Goal: Transaction & Acquisition: Download file/media

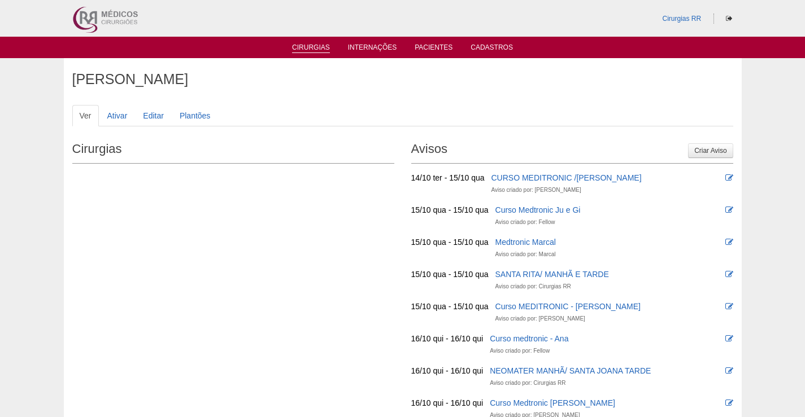
click at [311, 44] on link "Cirurgias" at bounding box center [311, 48] width 38 height 10
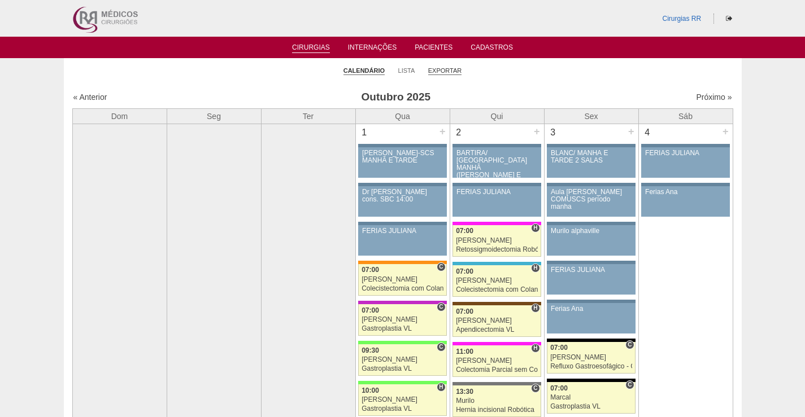
click at [445, 69] on link "Exportar" at bounding box center [445, 71] width 34 height 8
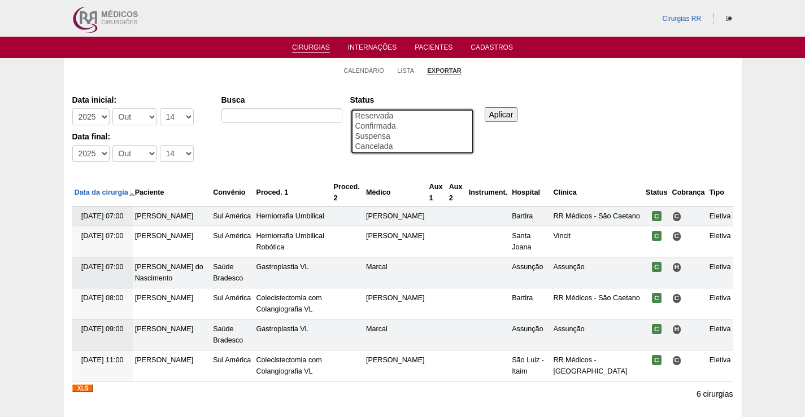
drag, startPoint x: 386, startPoint y: 123, endPoint x: 455, endPoint y: 129, distance: 69.2
select select "conf"
click at [387, 123] on option "Confirmada" at bounding box center [412, 126] width 116 height 10
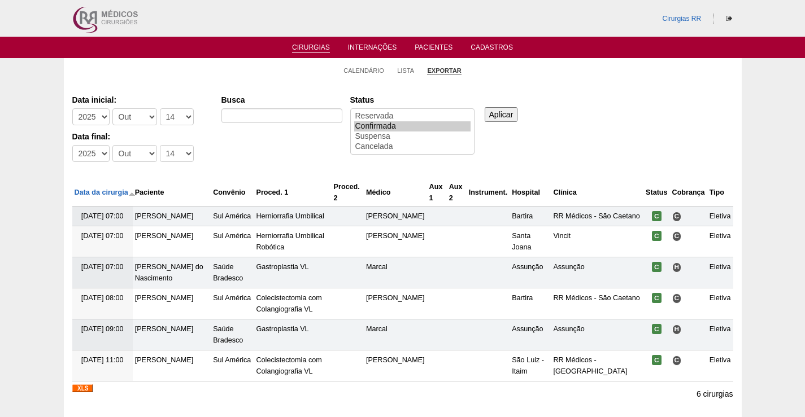
click at [503, 116] on input "Aplicar" at bounding box center [501, 114] width 33 height 15
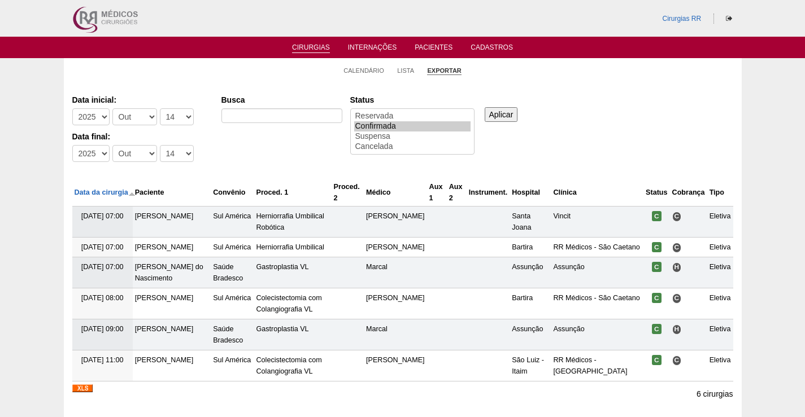
click at [503, 113] on input "Aplicar" at bounding box center [501, 114] width 33 height 15
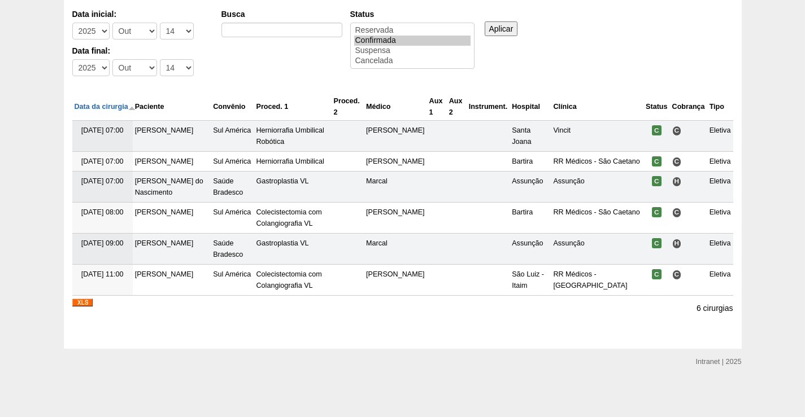
scroll to position [108, 0]
click at [81, 303] on img at bounding box center [82, 303] width 20 height 8
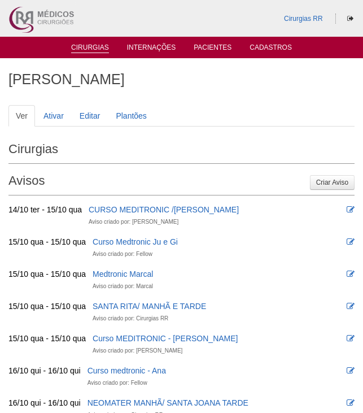
click at [93, 49] on link "Cirurgias" at bounding box center [90, 48] width 38 height 10
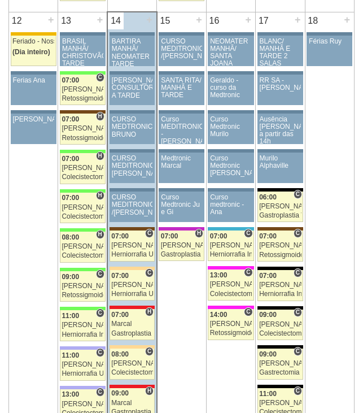
scroll to position [1243, 0]
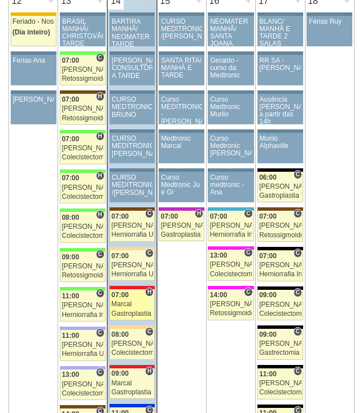
click at [142, 303] on div "Marcal" at bounding box center [131, 303] width 41 height 7
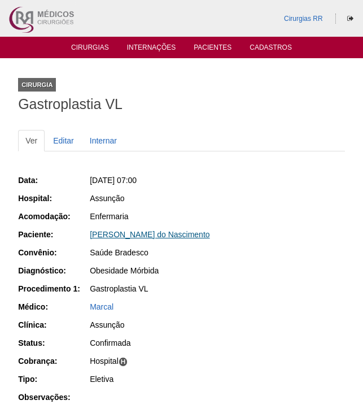
click at [177, 232] on link "[PERSON_NAME] do Nascimento" at bounding box center [150, 234] width 120 height 9
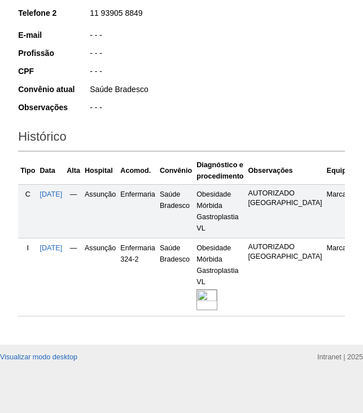
scroll to position [237, 0]
click at [217, 289] on img at bounding box center [207, 299] width 21 height 21
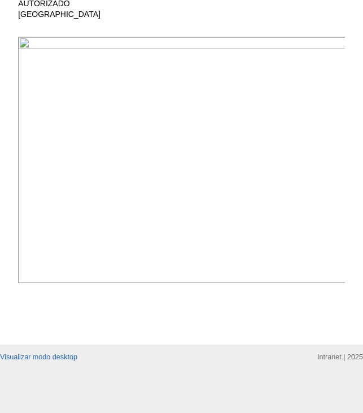
scroll to position [452, 0]
click at [256, 69] on img at bounding box center [182, 160] width 328 height 246
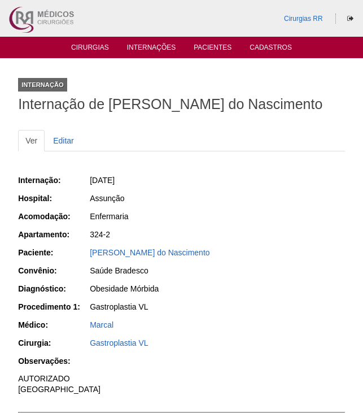
scroll to position [452, 0]
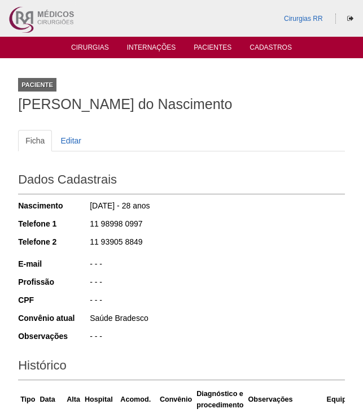
scroll to position [236, 0]
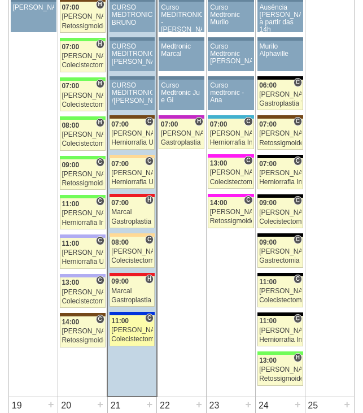
scroll to position [1352, 0]
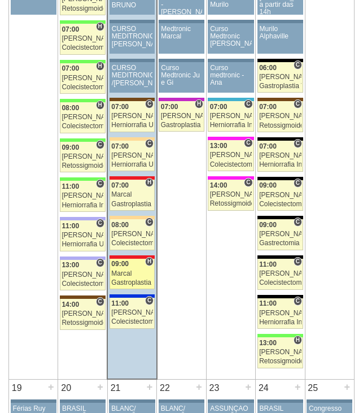
click at [137, 273] on div "Marcal" at bounding box center [131, 273] width 41 height 7
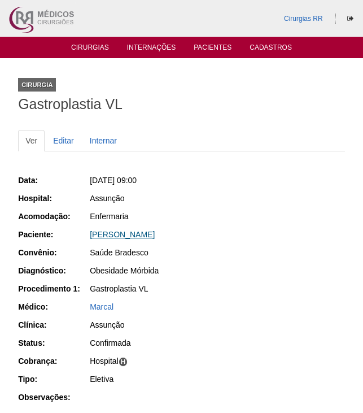
click at [155, 230] on link "[PERSON_NAME]" at bounding box center [122, 234] width 65 height 9
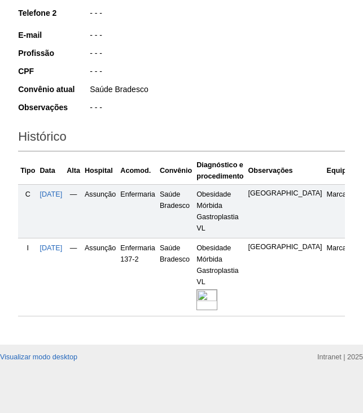
scroll to position [237, 0]
click at [217, 289] on img at bounding box center [207, 299] width 21 height 21
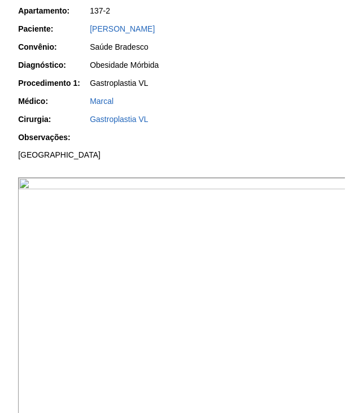
scroll to position [226, 0]
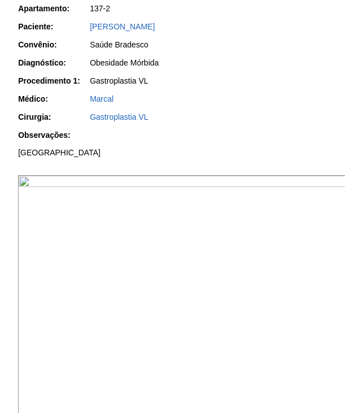
click at [249, 234] on img at bounding box center [182, 298] width 328 height 246
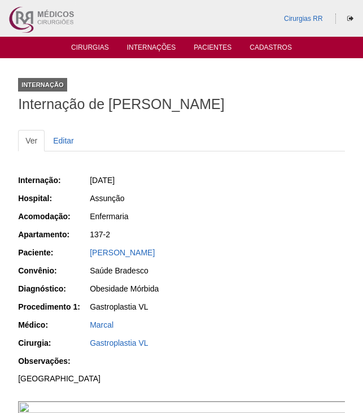
scroll to position [226, 0]
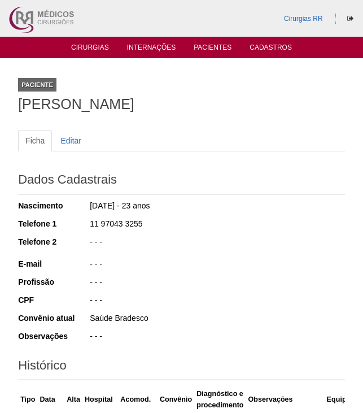
scroll to position [236, 0]
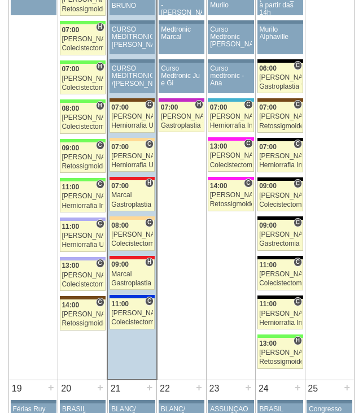
scroll to position [1353, 0]
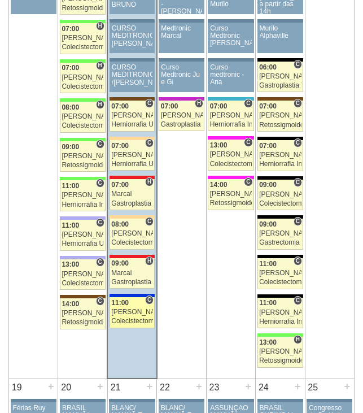
click at [121, 310] on div "[PERSON_NAME]" at bounding box center [131, 311] width 41 height 7
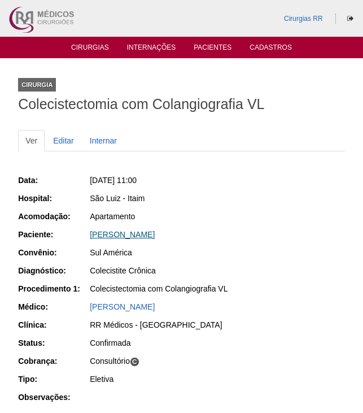
drag, startPoint x: 170, startPoint y: 235, endPoint x: 173, endPoint y: 230, distance: 5.8
click at [155, 233] on link "[PERSON_NAME]" at bounding box center [122, 234] width 65 height 9
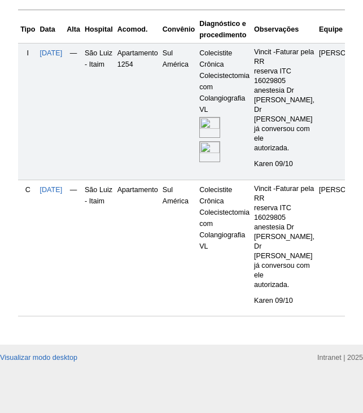
scroll to position [322, 0]
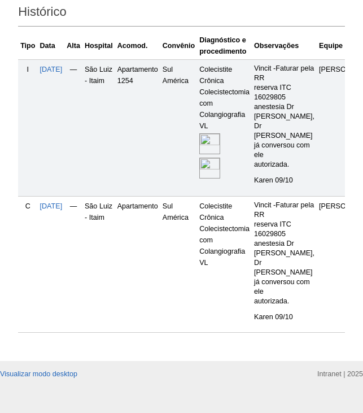
click at [225, 121] on td "Colecistite Crônica Colecistectomia com Colangiografia VL" at bounding box center [224, 127] width 55 height 137
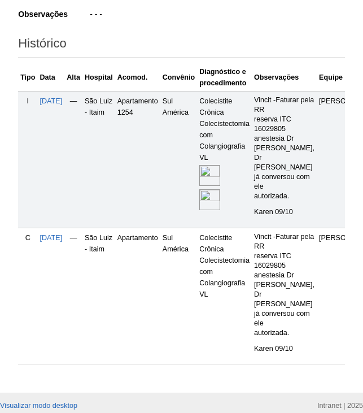
click at [220, 173] on img at bounding box center [209, 175] width 21 height 21
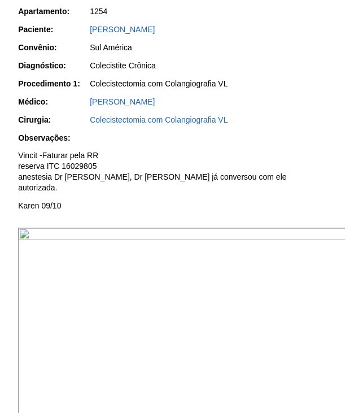
scroll to position [226, 0]
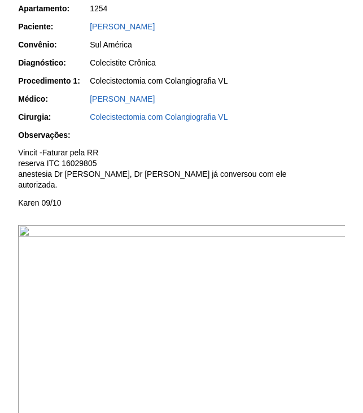
drag, startPoint x: 249, startPoint y: 294, endPoint x: 255, endPoint y: 291, distance: 6.3
click at [248, 294] on img at bounding box center [182, 348] width 328 height 246
